Goal: Transaction & Acquisition: Purchase product/service

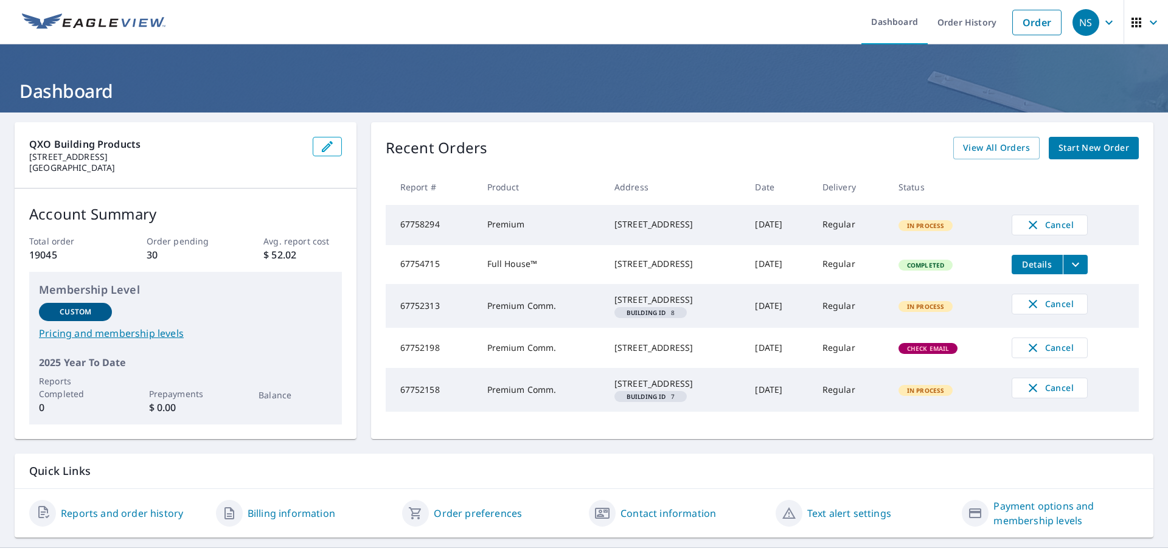
click at [1049, 143] on link "Start New Order" at bounding box center [1094, 148] width 90 height 23
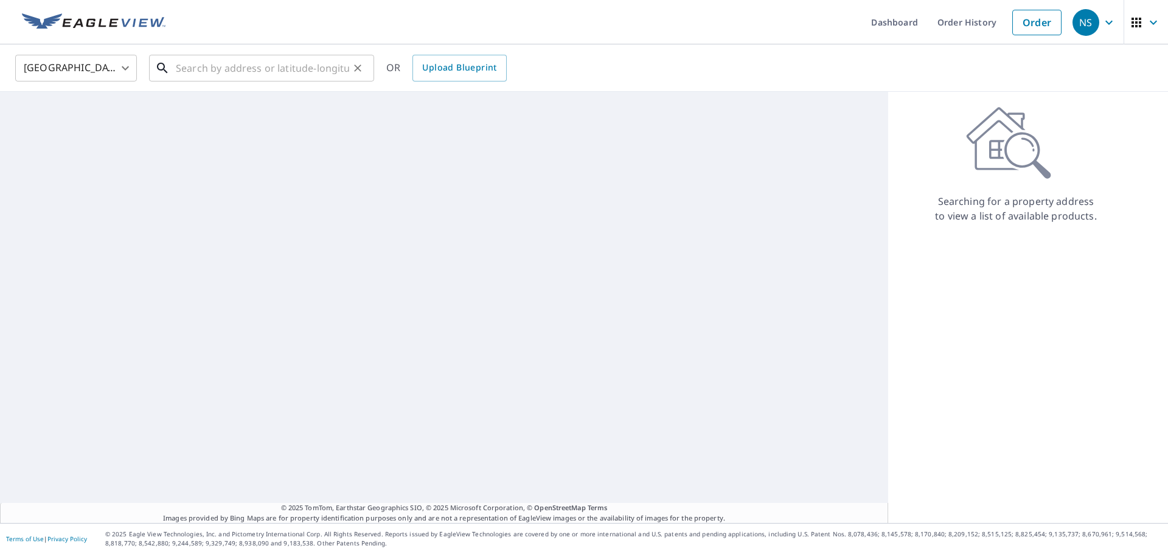
click at [273, 67] on input "text" at bounding box center [262, 68] width 173 height 34
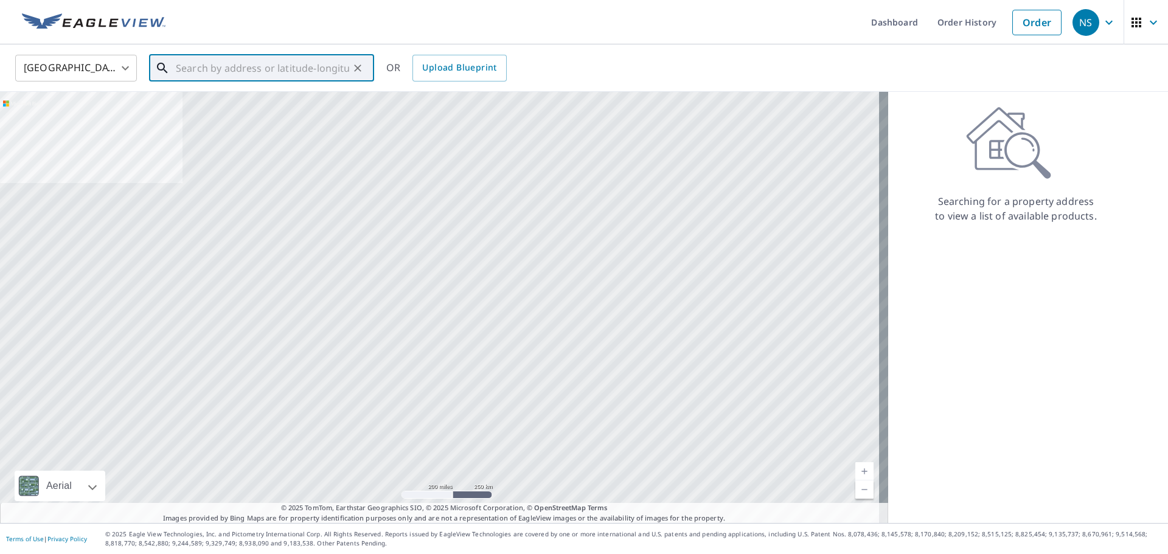
click at [289, 73] on input "text" at bounding box center [262, 68] width 173 height 34
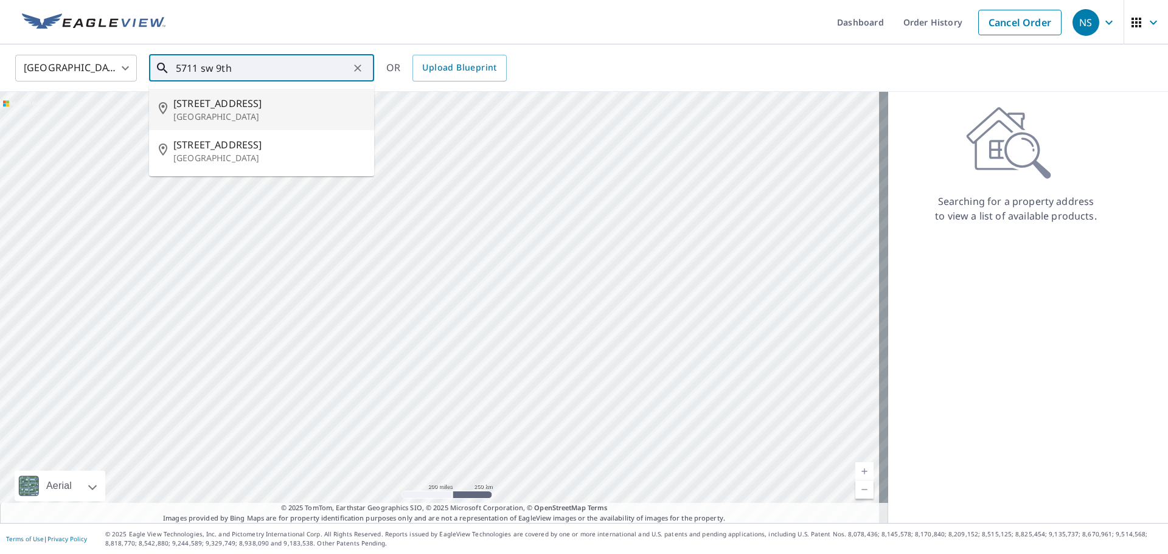
click at [273, 115] on p "[GEOGRAPHIC_DATA]" at bounding box center [268, 117] width 191 height 12
type input "[STREET_ADDRESS]"
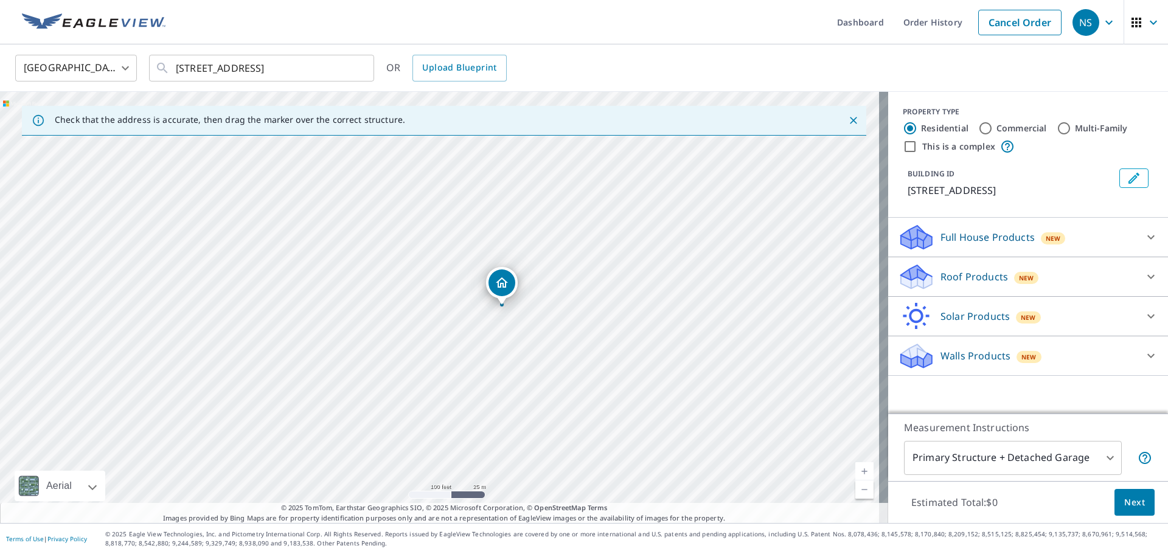
click at [1070, 268] on div "Roof Products New" at bounding box center [1017, 277] width 238 height 29
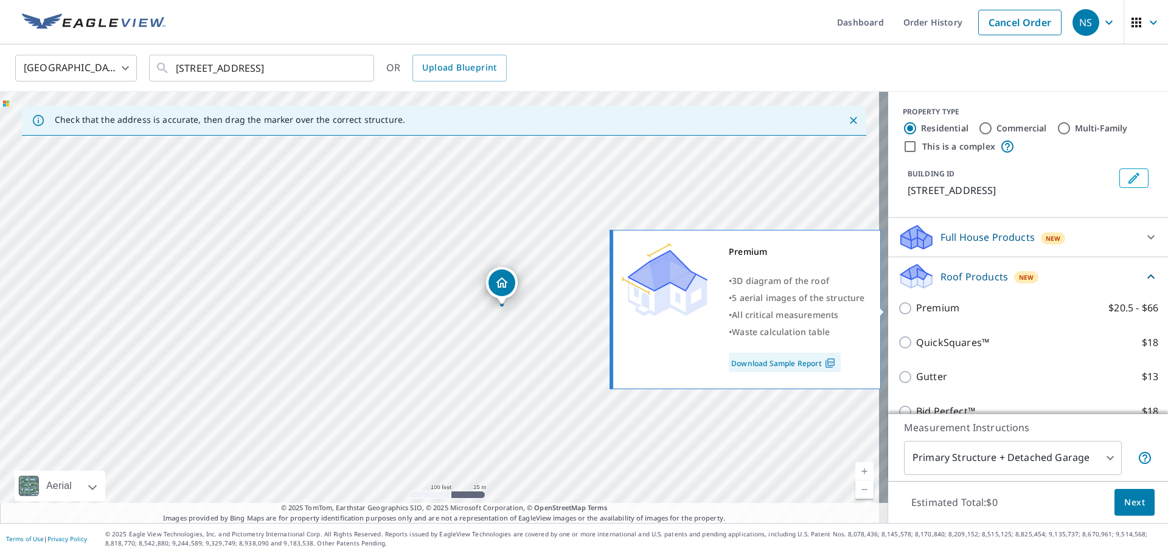
click at [941, 304] on p "Premium" at bounding box center [937, 308] width 43 height 15
click at [916, 304] on input "Premium $20.5 - $66" at bounding box center [907, 308] width 18 height 15
checkbox input "true"
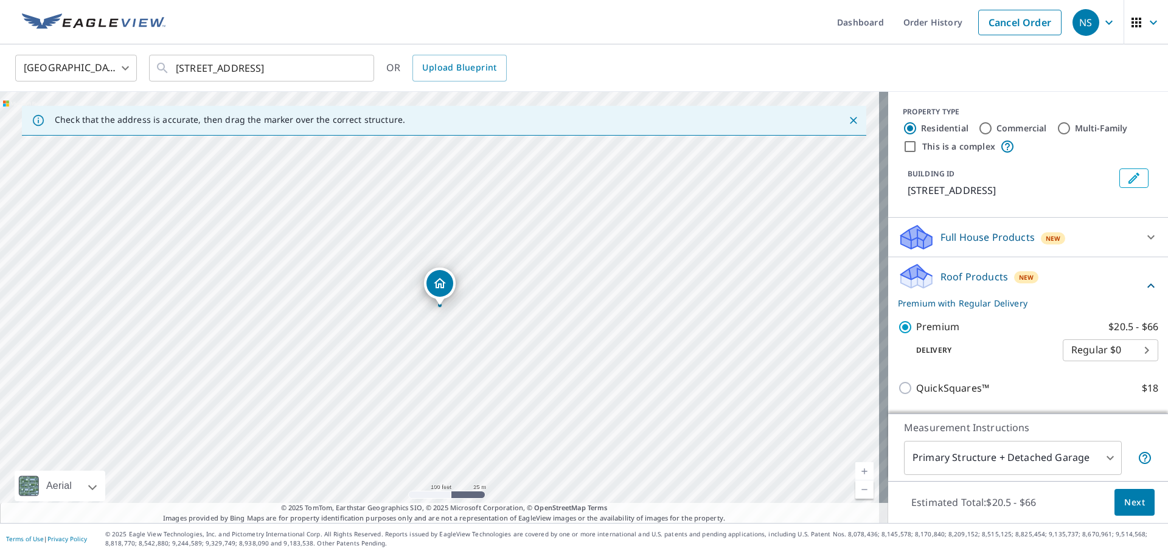
click at [981, 120] on div "PROPERTY TYPE Residential Commercial Multi-Family This is a complex" at bounding box center [1028, 129] width 251 height 47
click at [984, 128] on div "Commercial" at bounding box center [1012, 128] width 69 height 15
click at [981, 128] on input "Commercial" at bounding box center [985, 128] width 15 height 15
radio input "true"
type input "4"
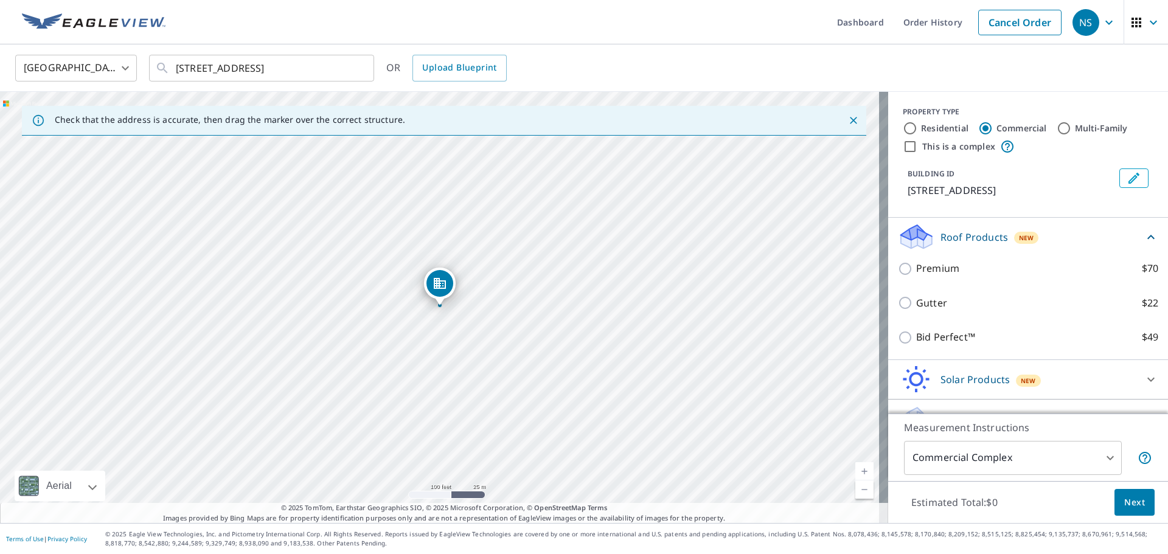
click at [969, 266] on label "Premium $70" at bounding box center [1037, 268] width 242 height 15
click at [916, 266] on input "Premium $70" at bounding box center [907, 269] width 18 height 15
checkbox input "true"
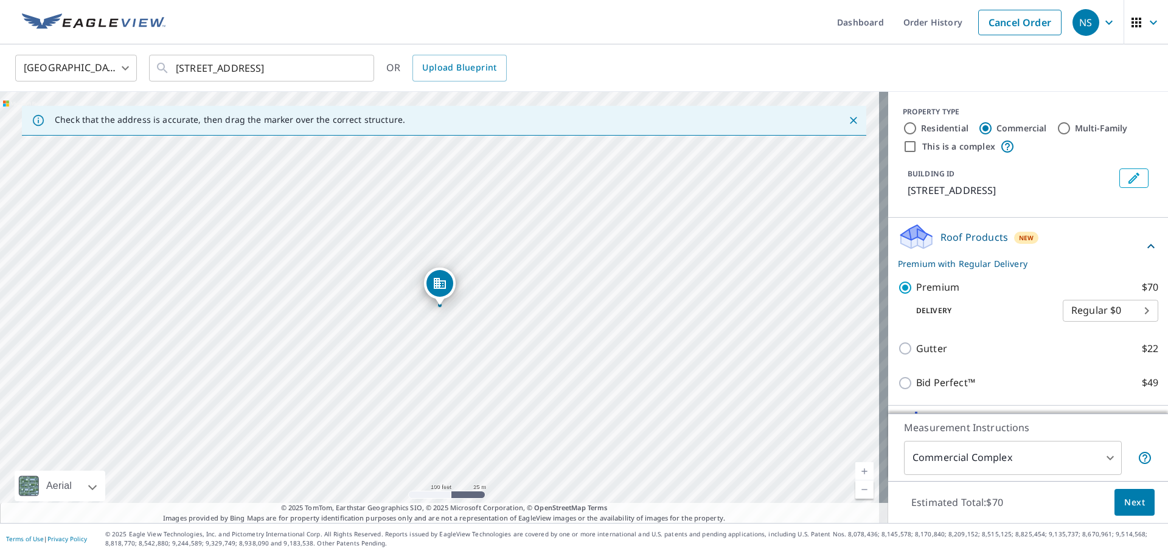
click at [1126, 509] on span "Next" at bounding box center [1134, 502] width 21 height 15
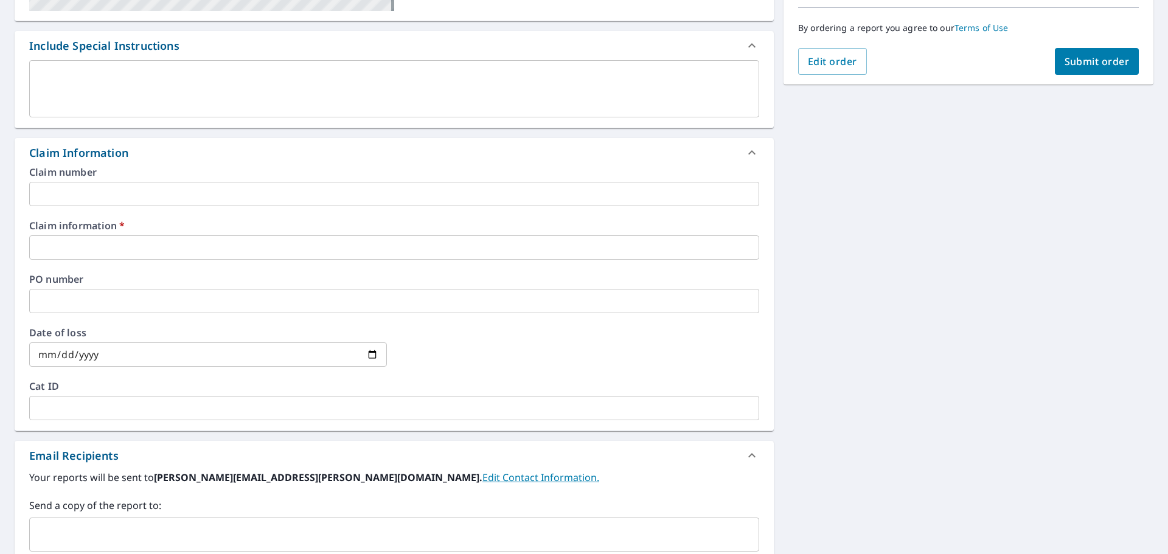
scroll to position [304, 0]
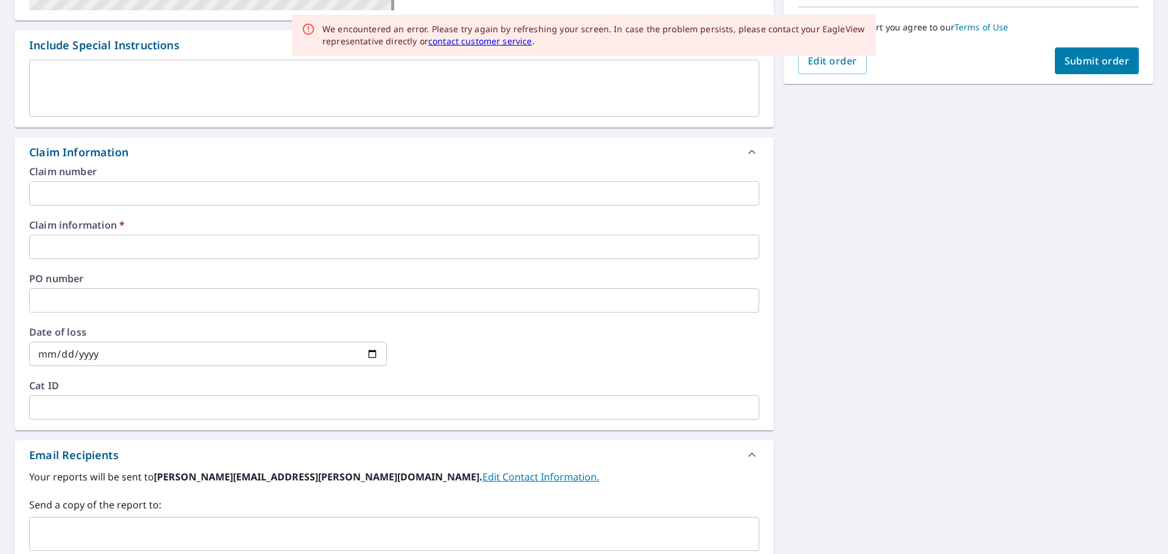
click at [111, 245] on input "text" at bounding box center [394, 247] width 730 height 24
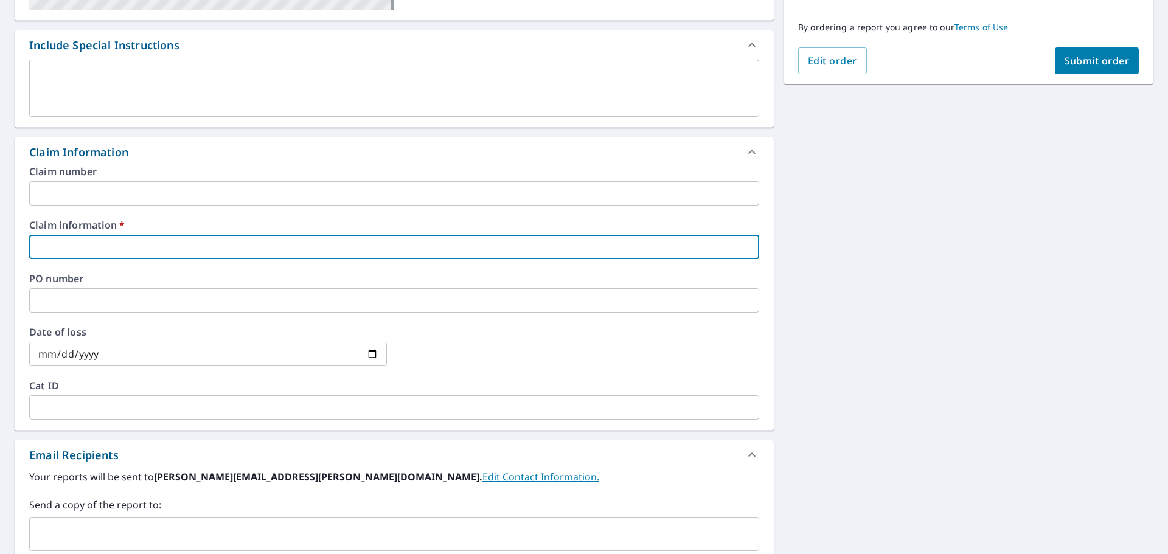
type input "I"
checkbox input "true"
type input "Io"
checkbox input "true"
type input "Iow"
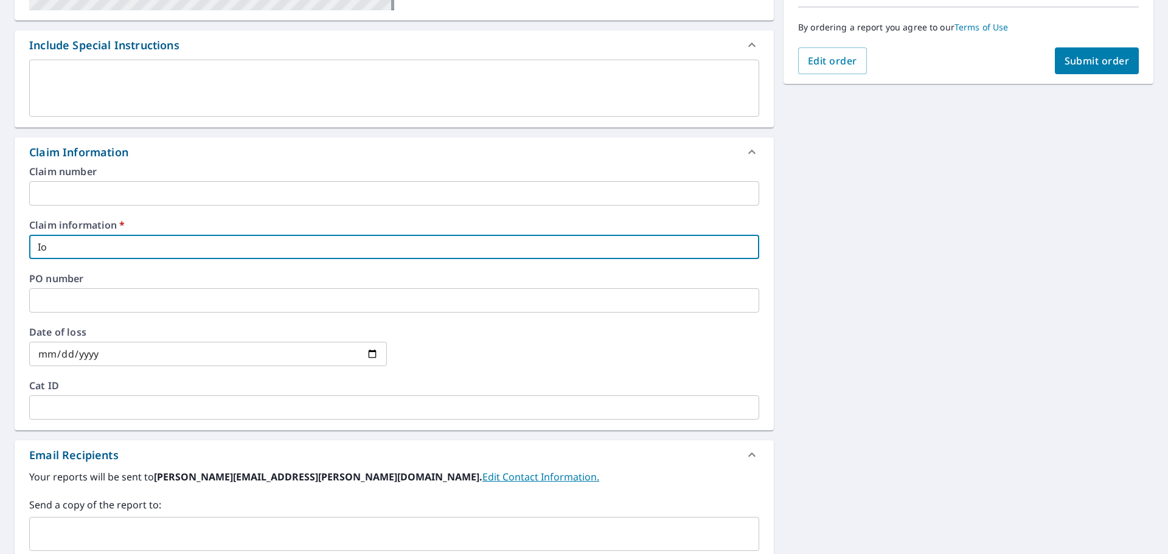
checkbox input "true"
type input "[US_STATE]"
checkbox input "true"
type input "[US_STATE]"
checkbox input "true"
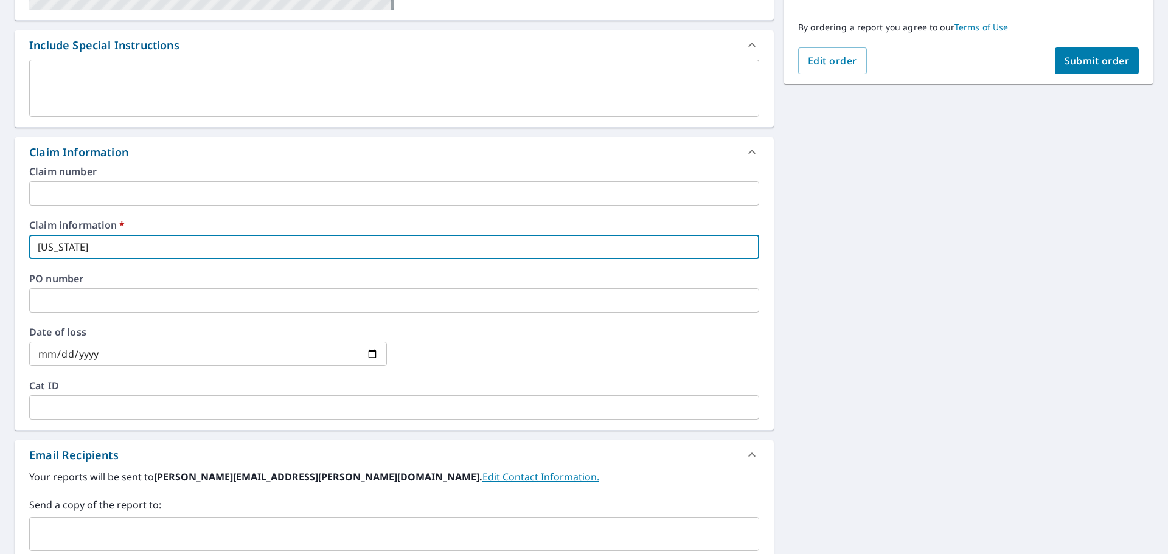
type input "[US_STATE] g"
checkbox input "true"
type input "[US_STATE] gr"
checkbox input "true"
type input "[US_STATE] gre"
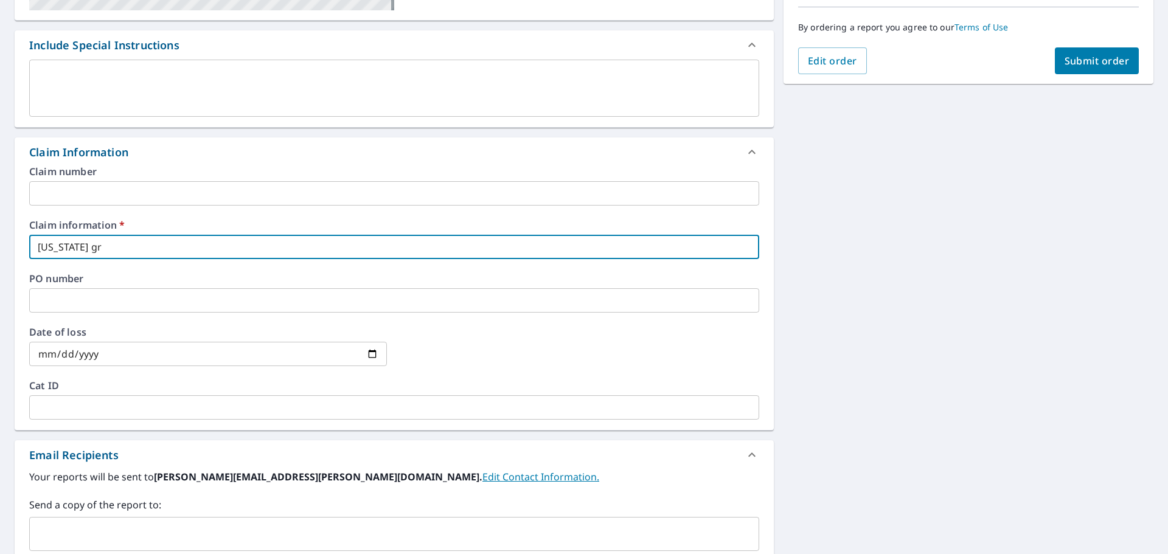
checkbox input "true"
type input "[US_STATE] gree"
checkbox input "true"
type input "[US_STATE] green"
checkbox input "true"
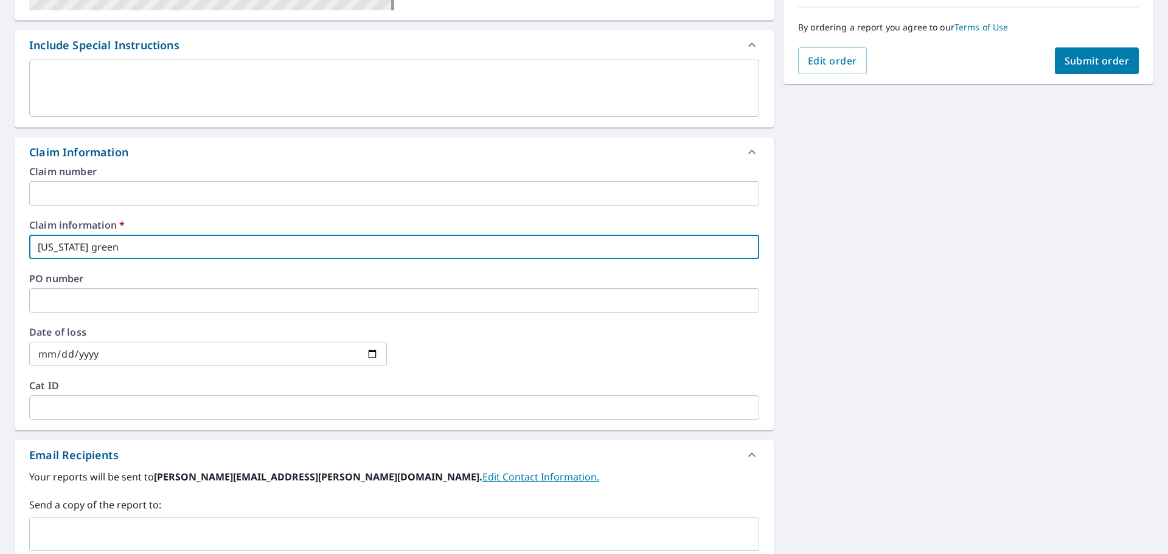
type input "[US_STATE] green"
checkbox input "true"
type input "[US_STATE] green r"
checkbox input "true"
type input "[US_STATE] green ro"
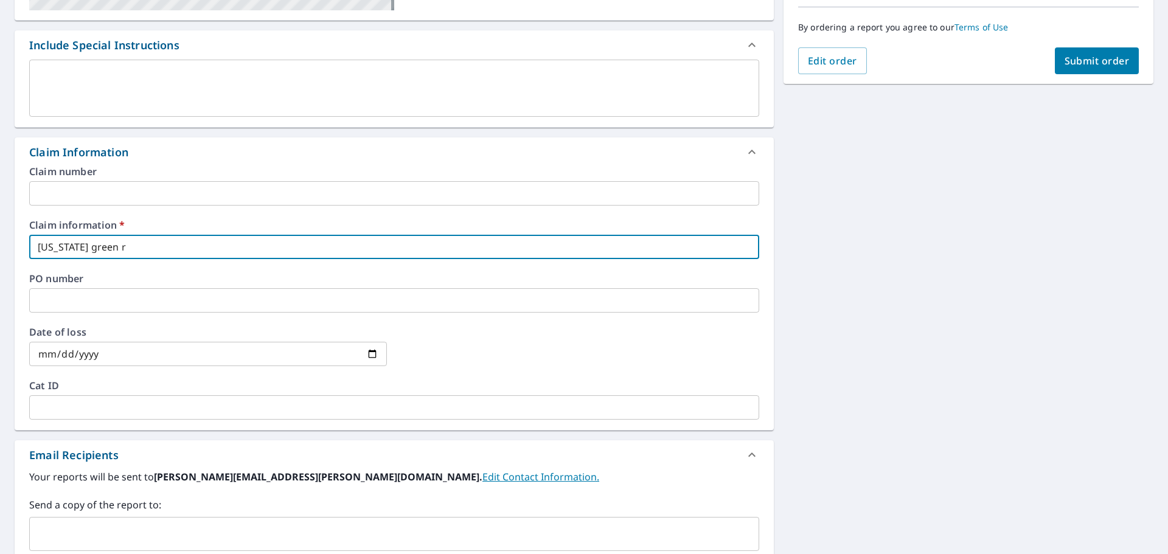
checkbox input "true"
type input "[US_STATE] green roo"
checkbox input "true"
type input "[US_STATE] green roof"
checkbox input "true"
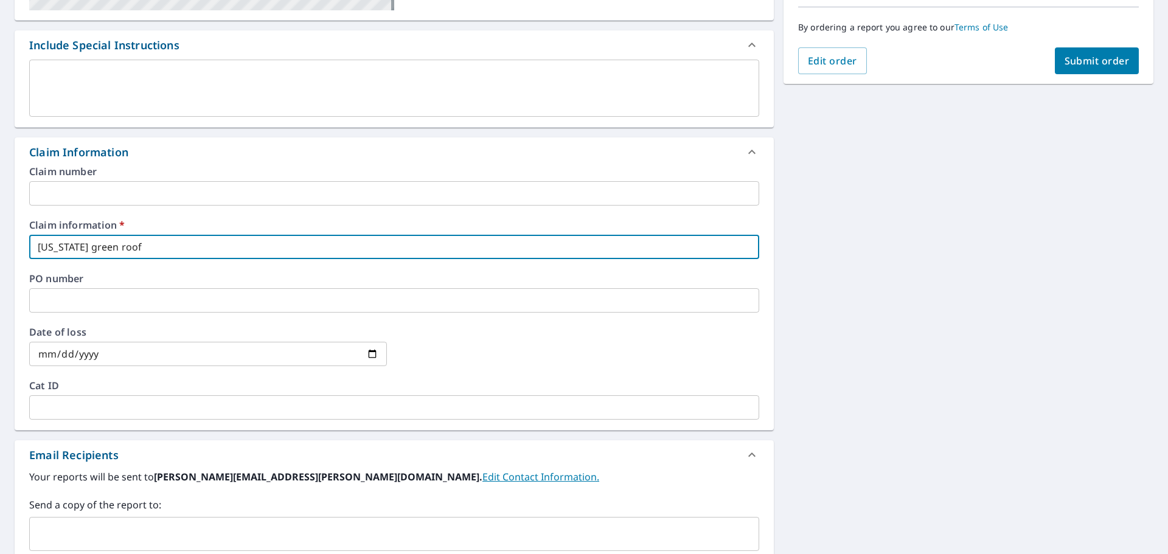
type input "[US_STATE] green roofi"
checkbox input "true"
type input "[US_STATE] green roofin"
checkbox input "true"
type input "[US_STATE] green roofing"
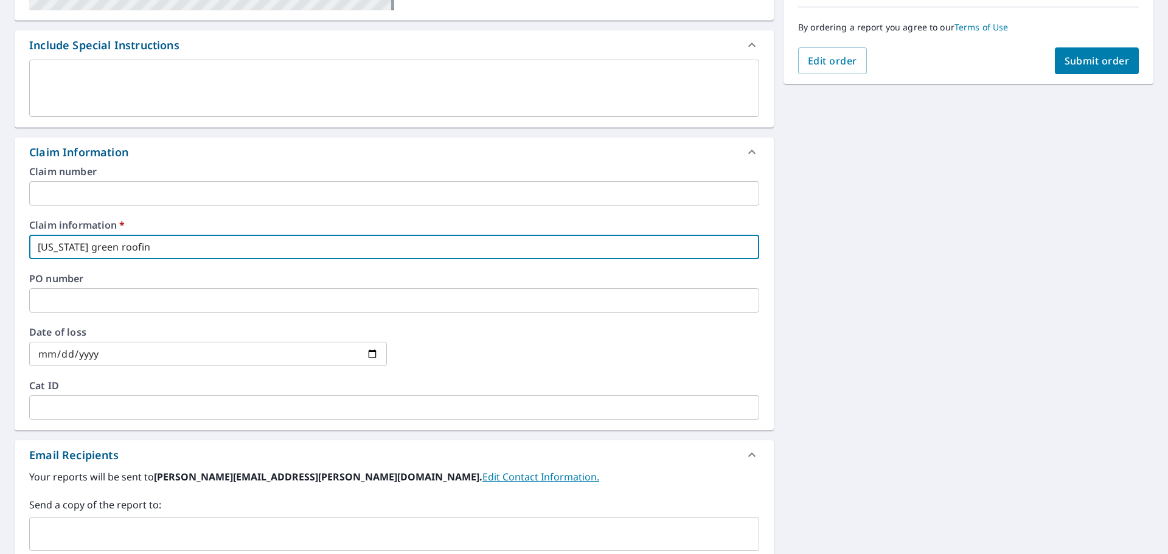
checkbox input "true"
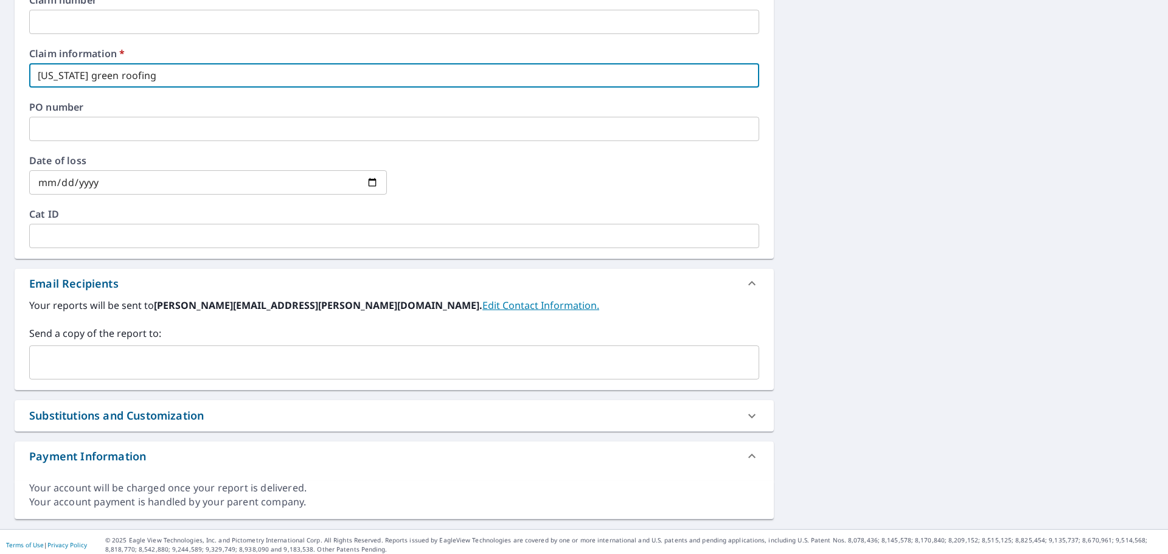
scroll to position [482, 0]
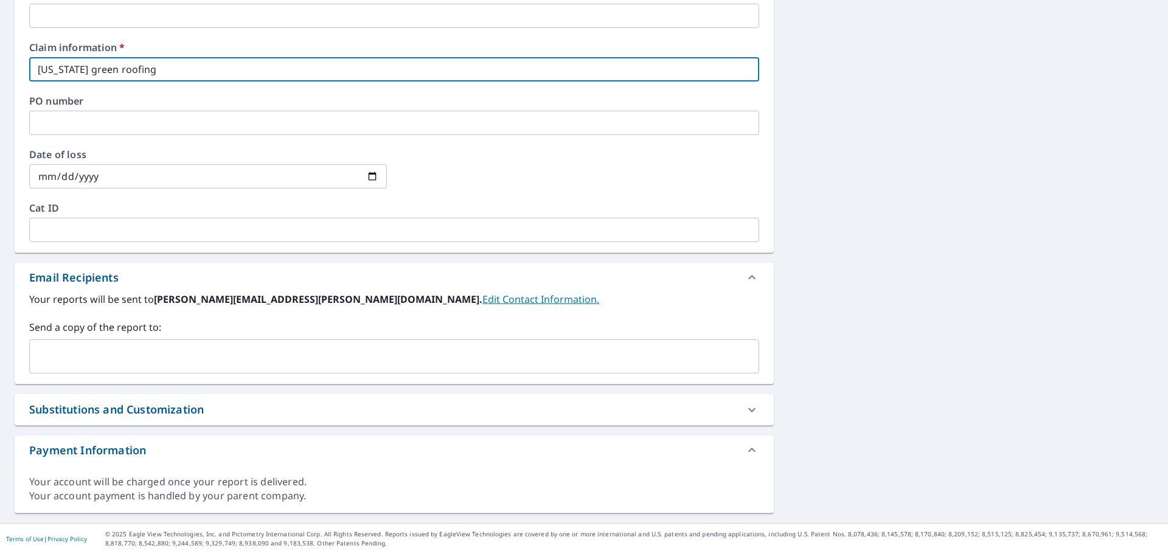
type input "[US_STATE] green roofing"
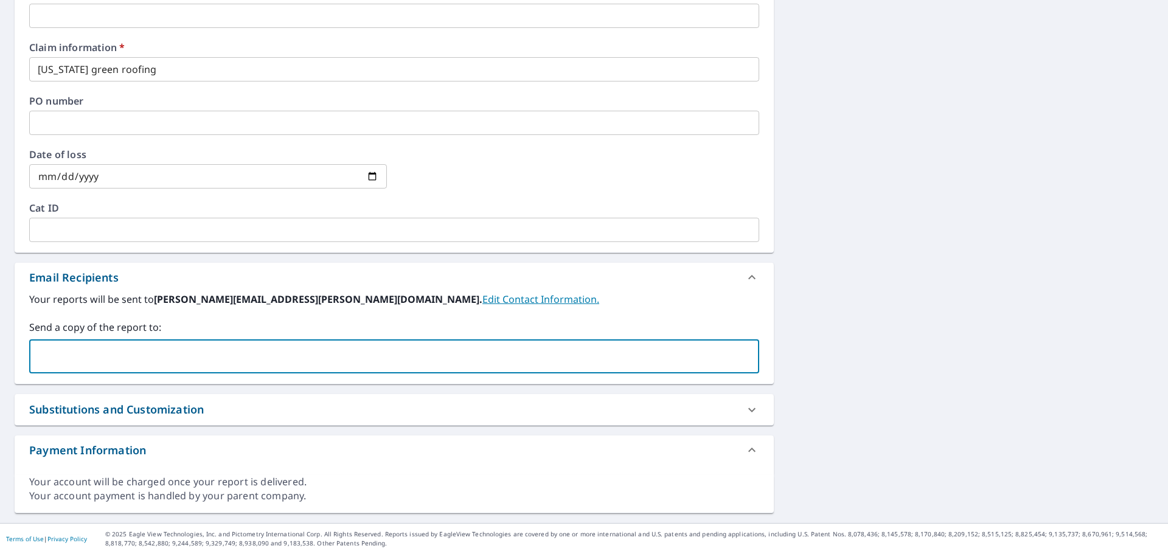
click at [92, 346] on input "text" at bounding box center [385, 356] width 701 height 23
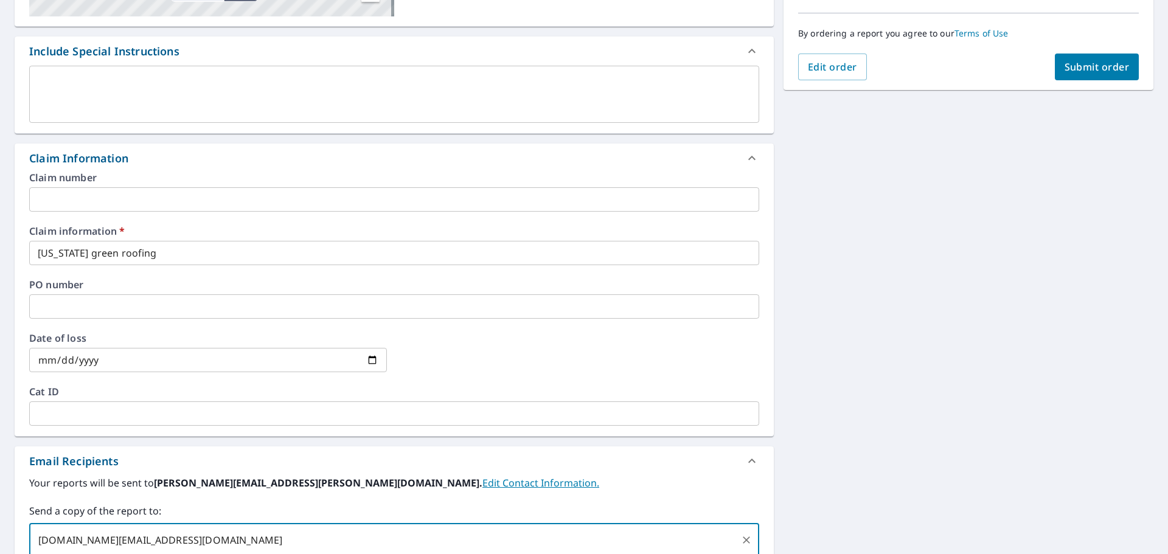
scroll to position [0, 0]
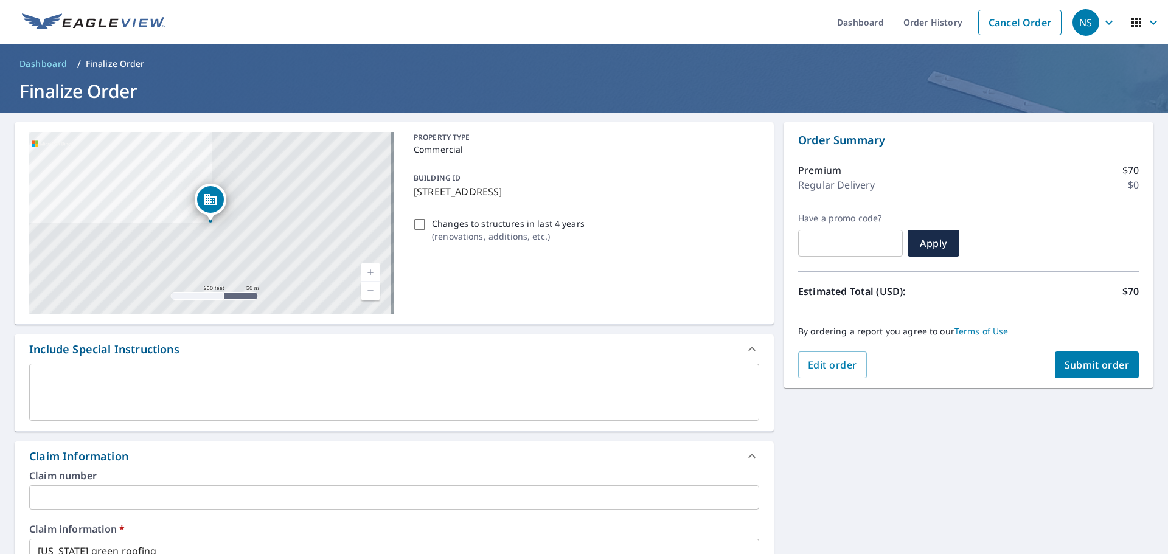
type input "[DOMAIN_NAME][EMAIL_ADDRESS][DOMAIN_NAME]"
click at [1064, 373] on button "Submit order" at bounding box center [1097, 365] width 85 height 27
checkbox input "true"
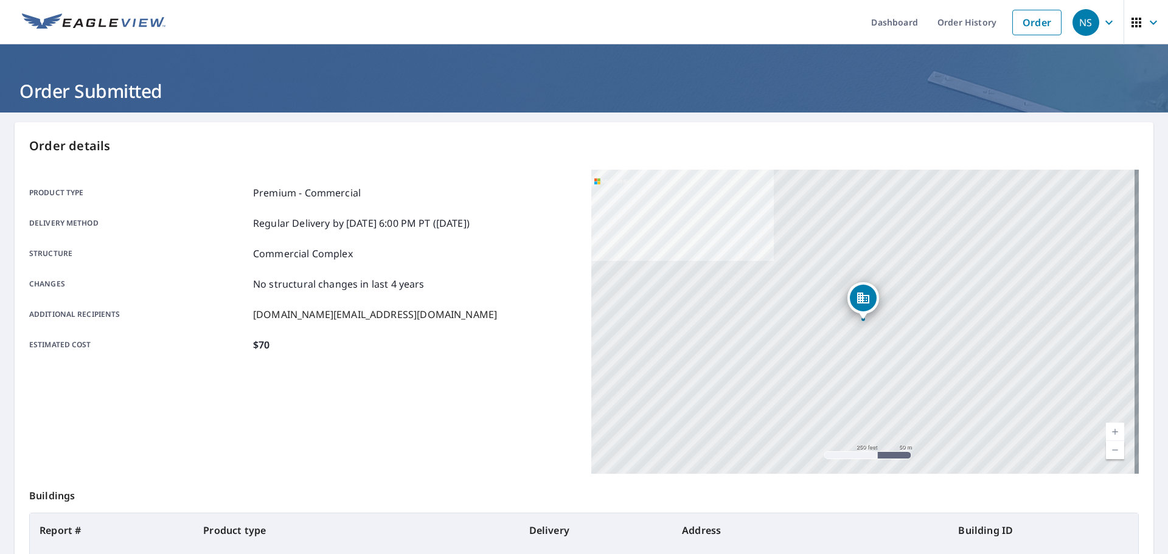
scroll to position [162, 0]
